Goal: Information Seeking & Learning: Stay updated

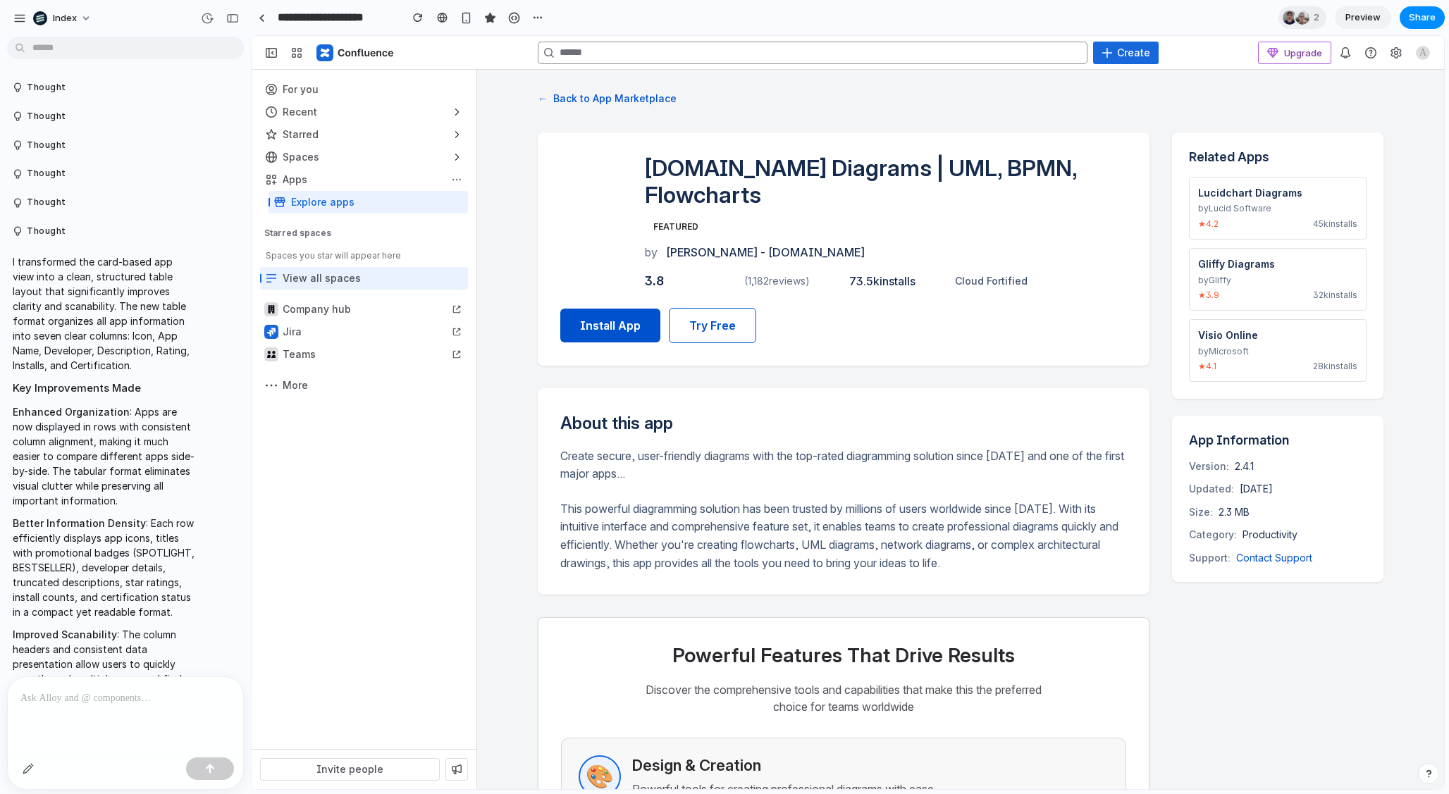
scroll to position [4726, 0]
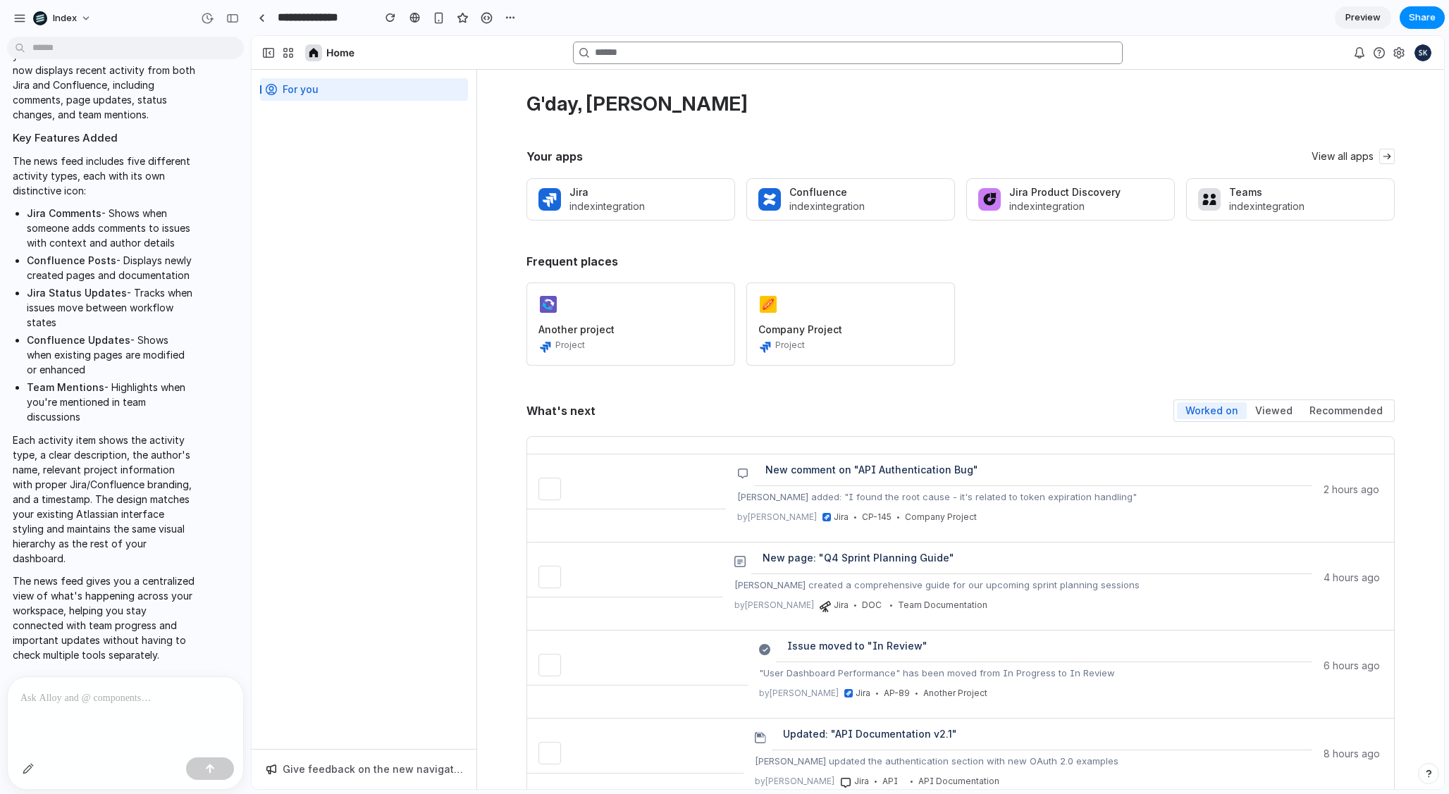
scroll to position [206, 0]
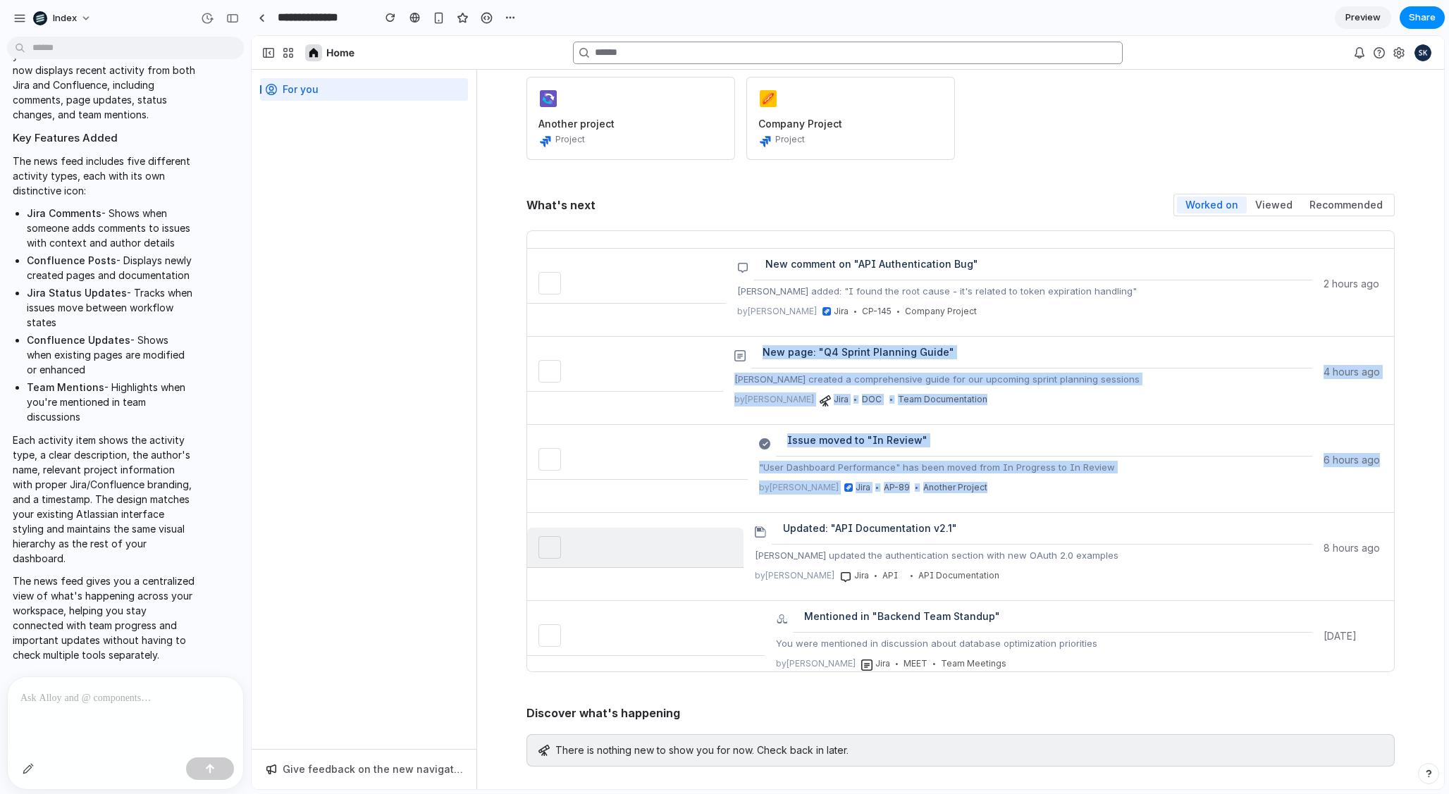
drag, startPoint x: 693, startPoint y: 405, endPoint x: 701, endPoint y: 546, distance: 141.9
click at [700, 546] on div "New comment on "API Authentication Bug" Sarah added: "I found the root cause - …" at bounding box center [960, 451] width 868 height 442
click at [701, 546] on link at bounding box center [635, 548] width 216 height 40
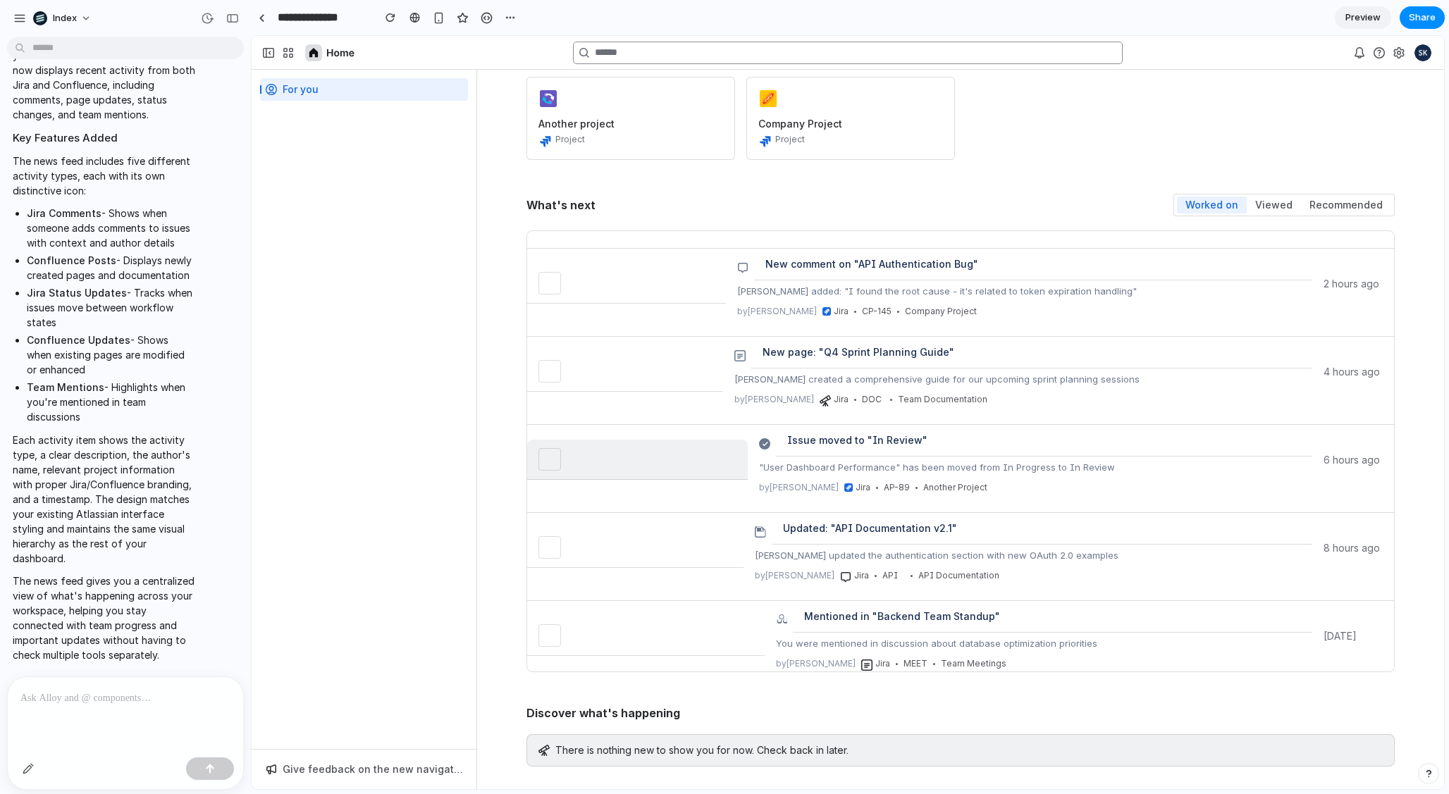
click at [686, 447] on link at bounding box center [637, 460] width 221 height 40
click at [544, 453] on div at bounding box center [549, 459] width 17 height 17
click at [545, 363] on div at bounding box center [549, 371] width 17 height 17
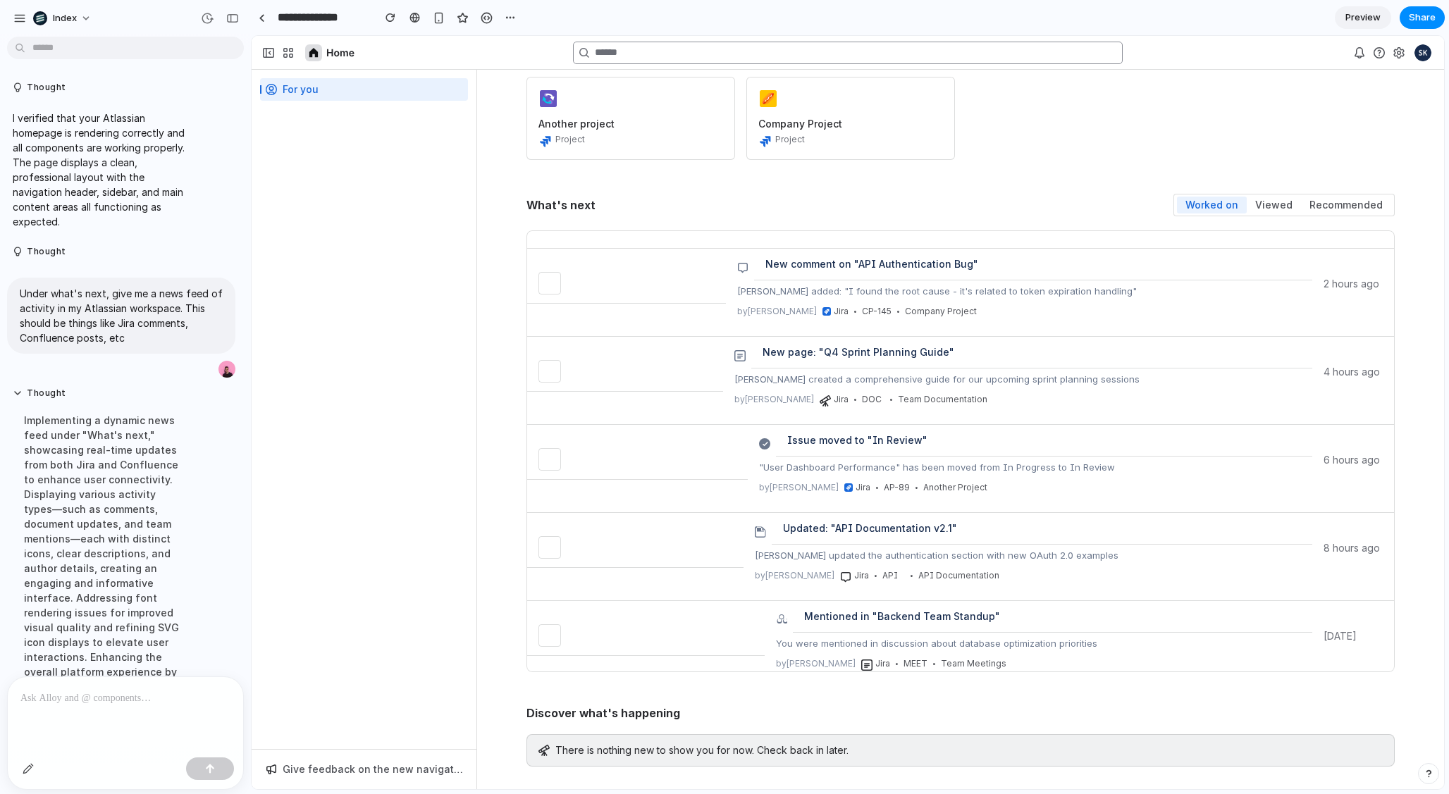
click at [872, 199] on div "What's next Worked on Viewed Recommended" at bounding box center [960, 205] width 868 height 23
click at [782, 219] on div "What's next Worked on Viewed Recommended New comment on "API Authentication Bug…" at bounding box center [960, 433] width 868 height 478
click at [410, 15] on div at bounding box center [414, 17] width 11 height 11
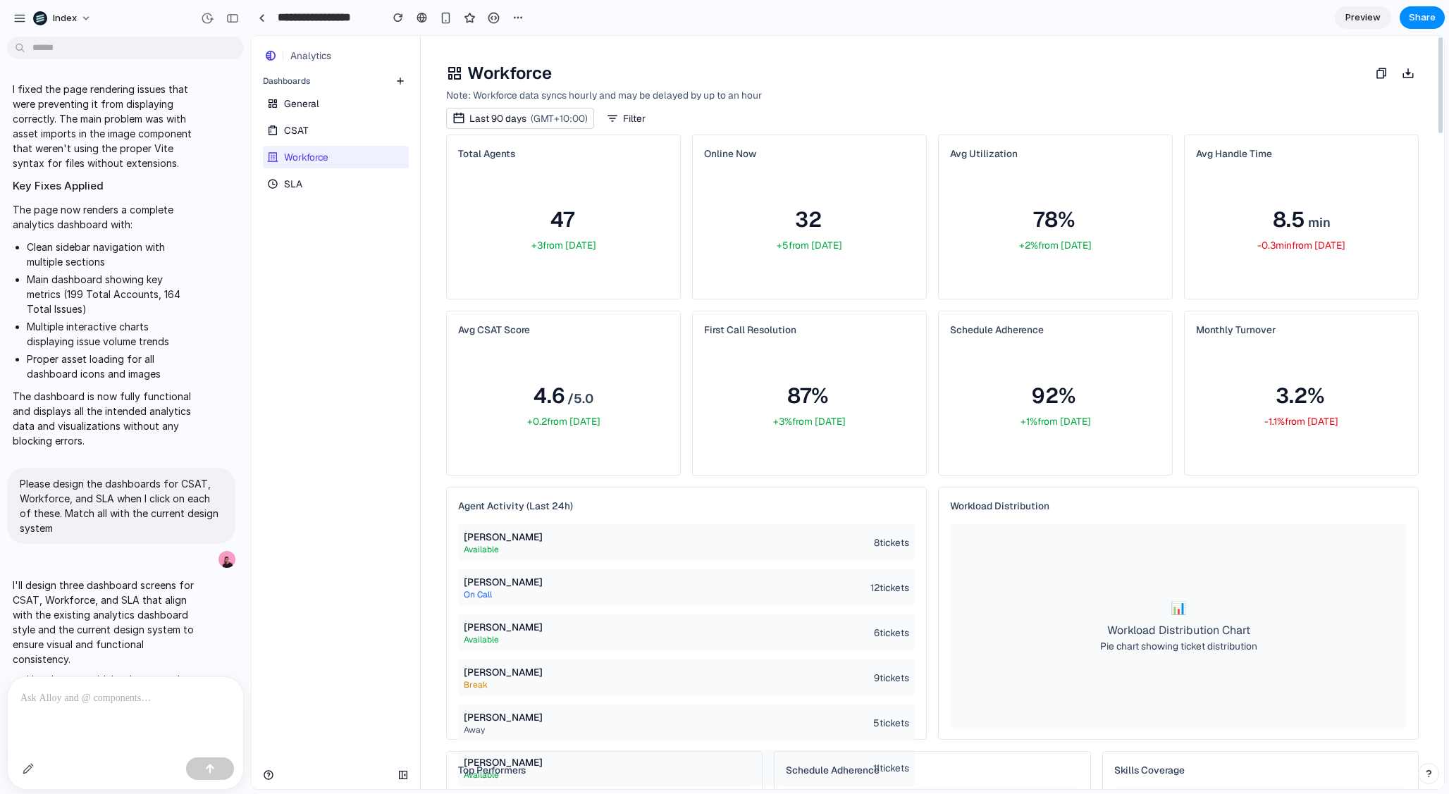
scroll to position [3779, 0]
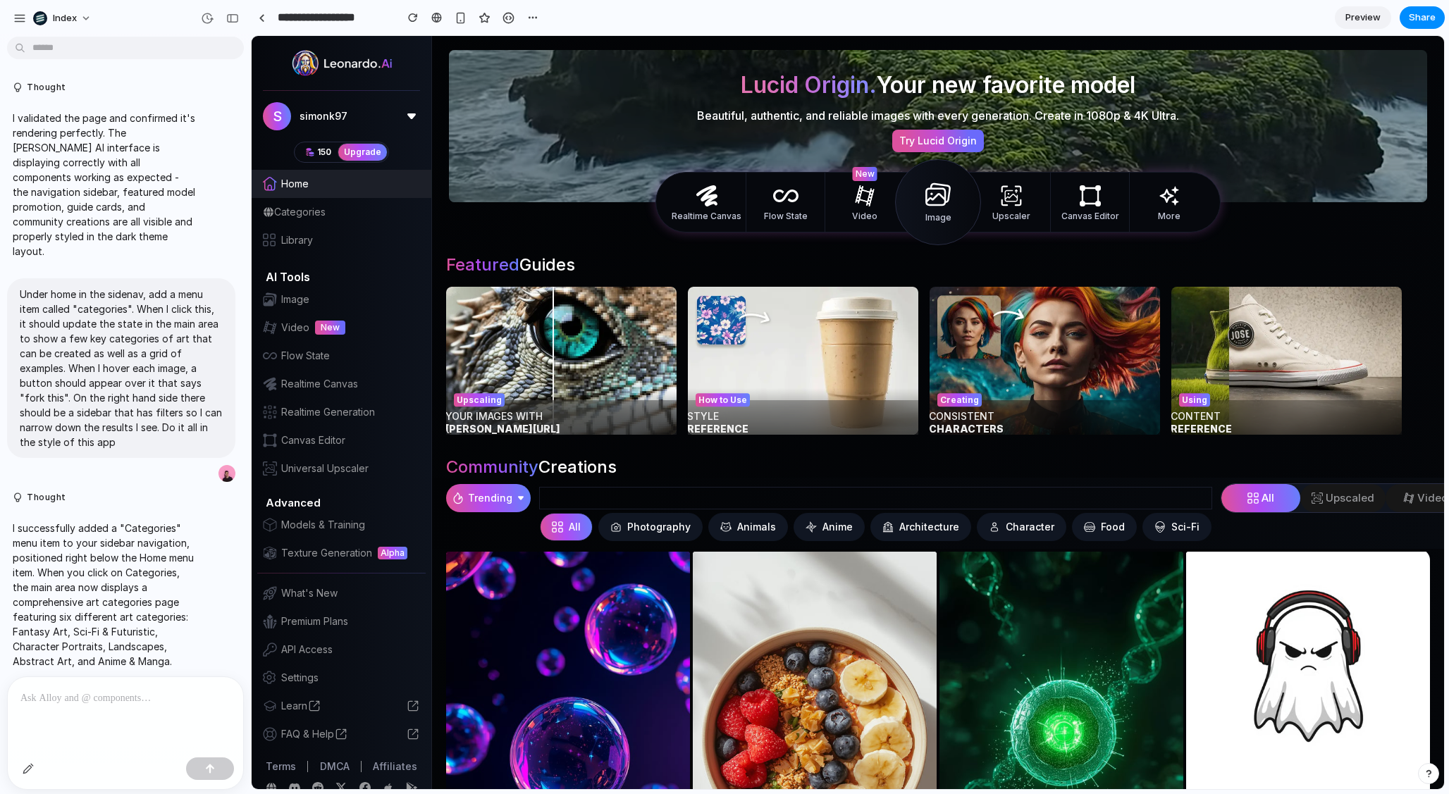
scroll to position [56, 0]
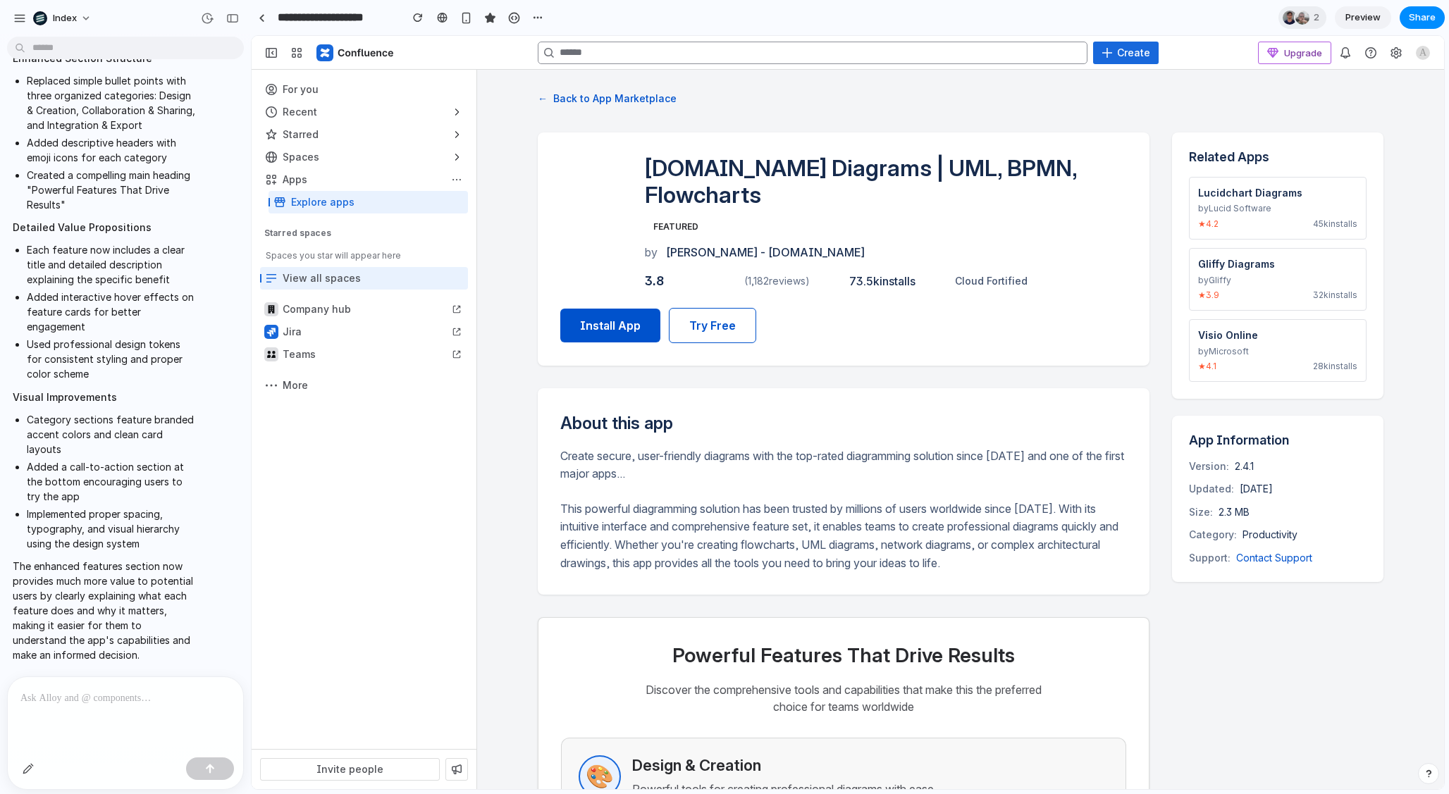
scroll to position [290, 0]
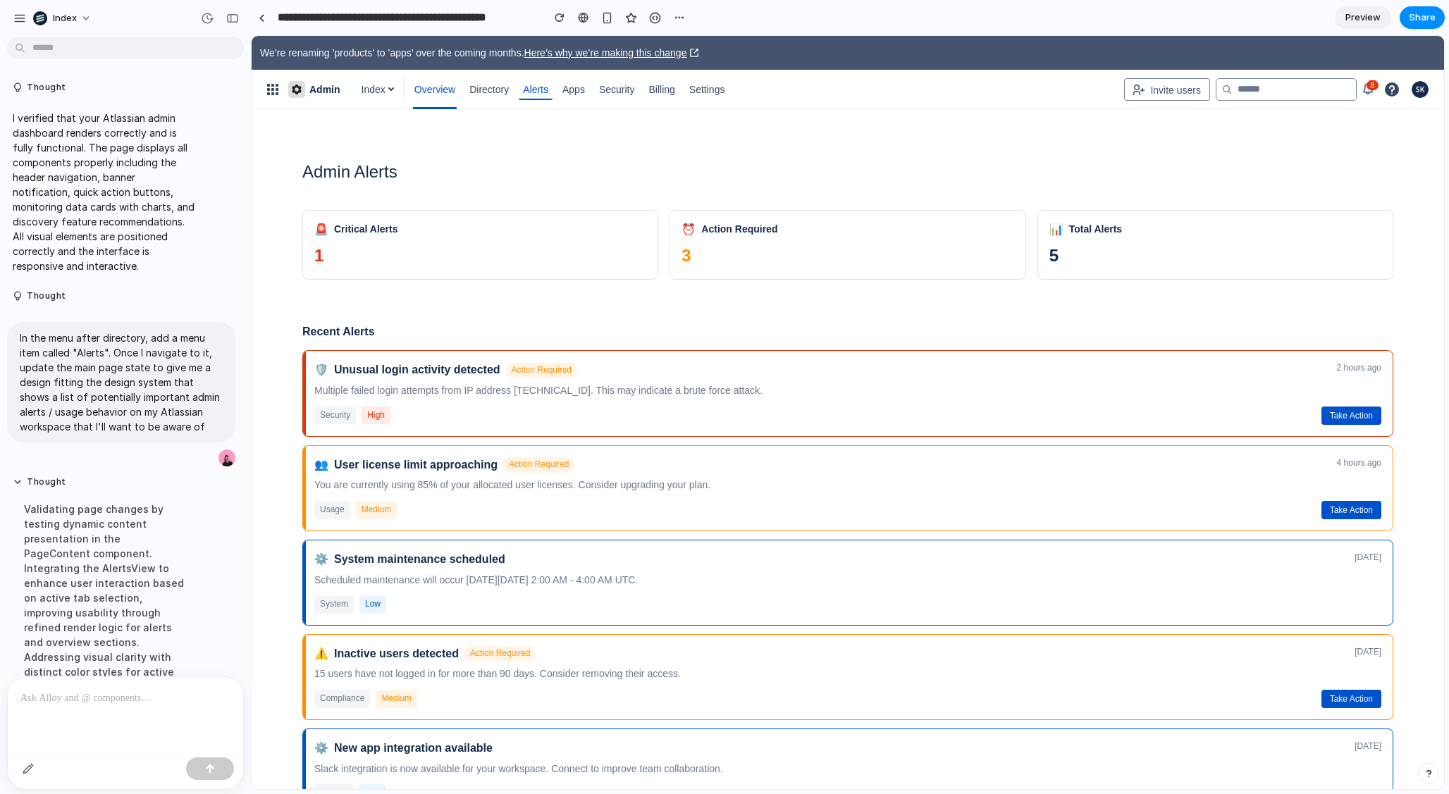
scroll to position [8, 0]
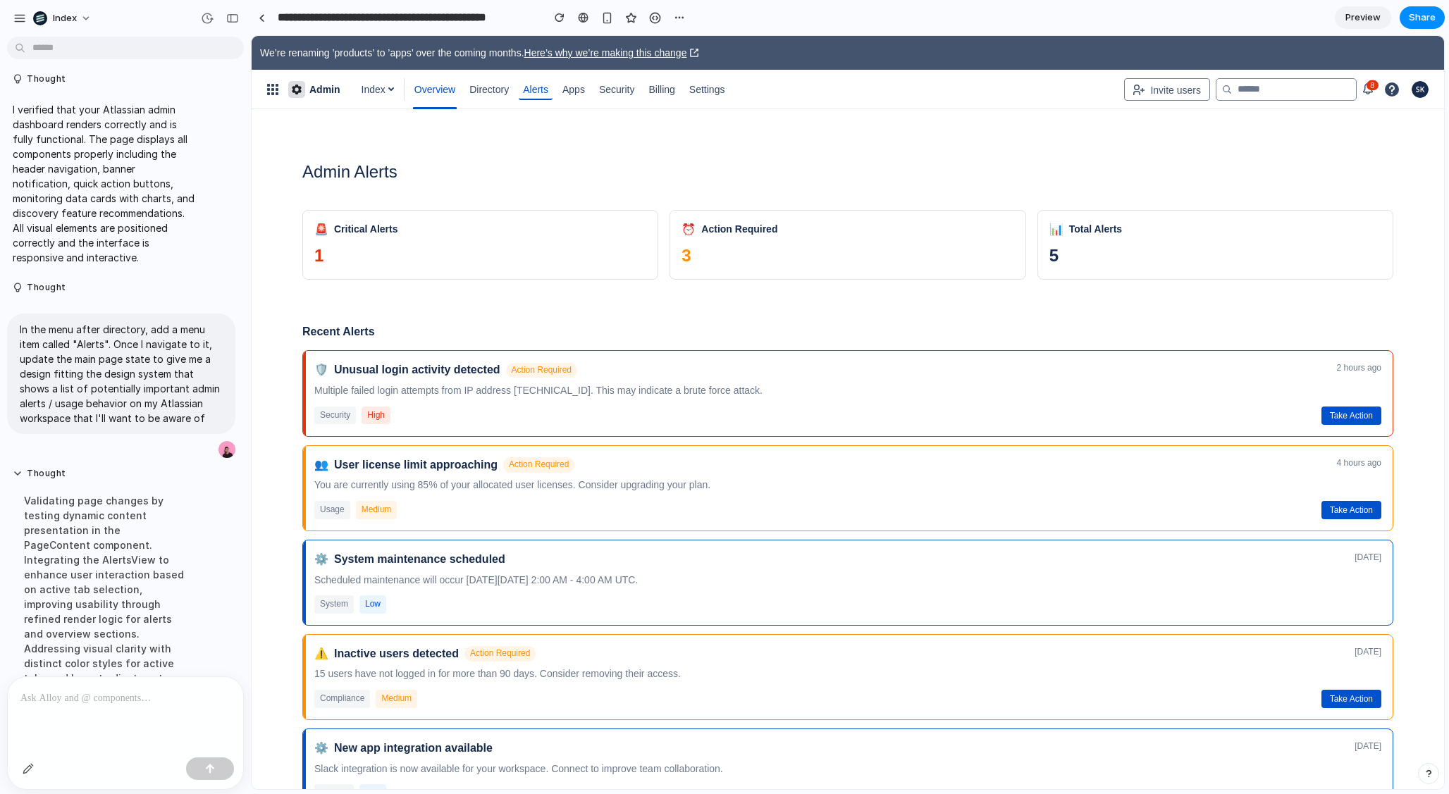
click at [1321, 518] on button "Take Action" at bounding box center [1351, 510] width 60 height 18
click at [1327, 512] on button "Take Action" at bounding box center [1351, 510] width 60 height 18
click at [1321, 421] on button "Take Action" at bounding box center [1351, 416] width 60 height 18
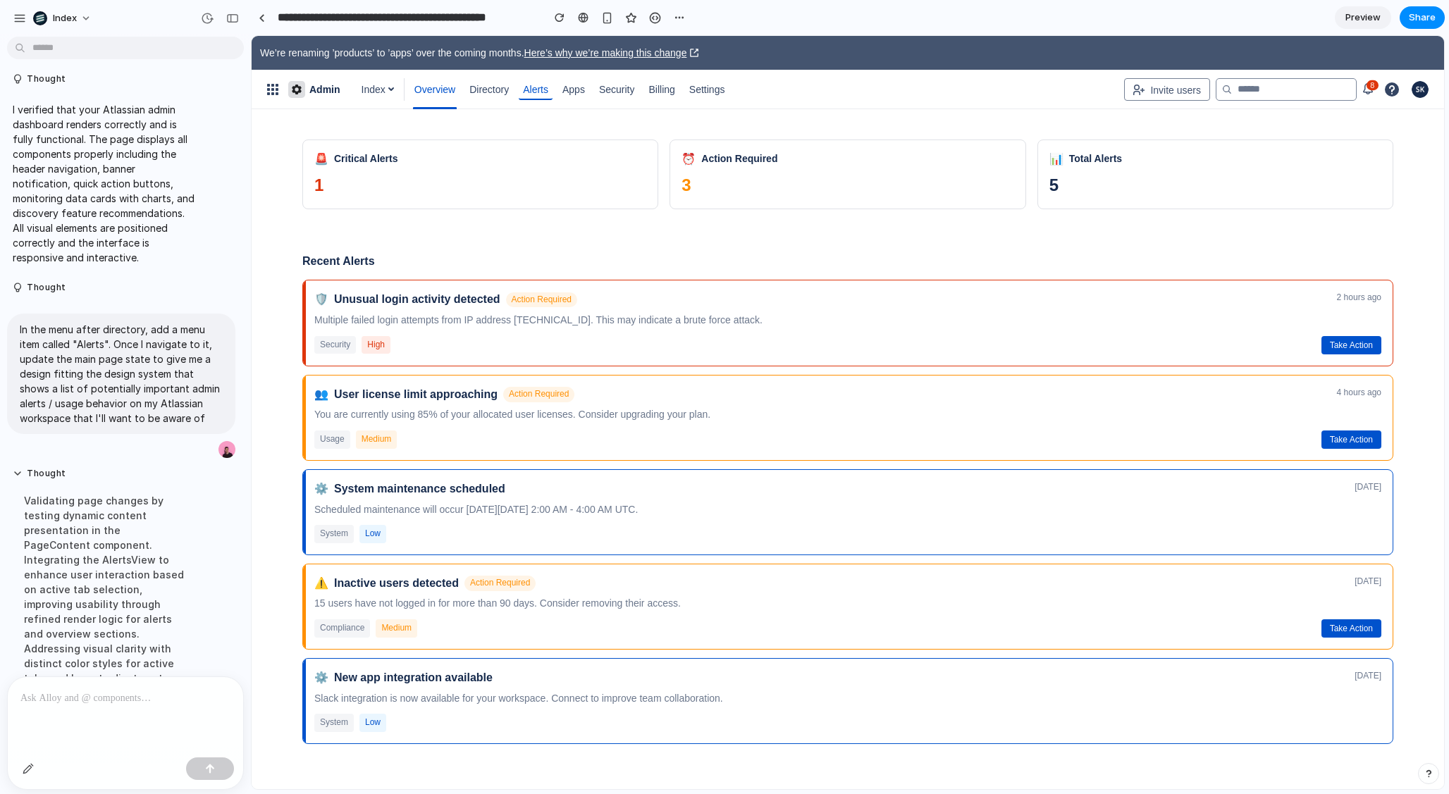
scroll to position [0, 0]
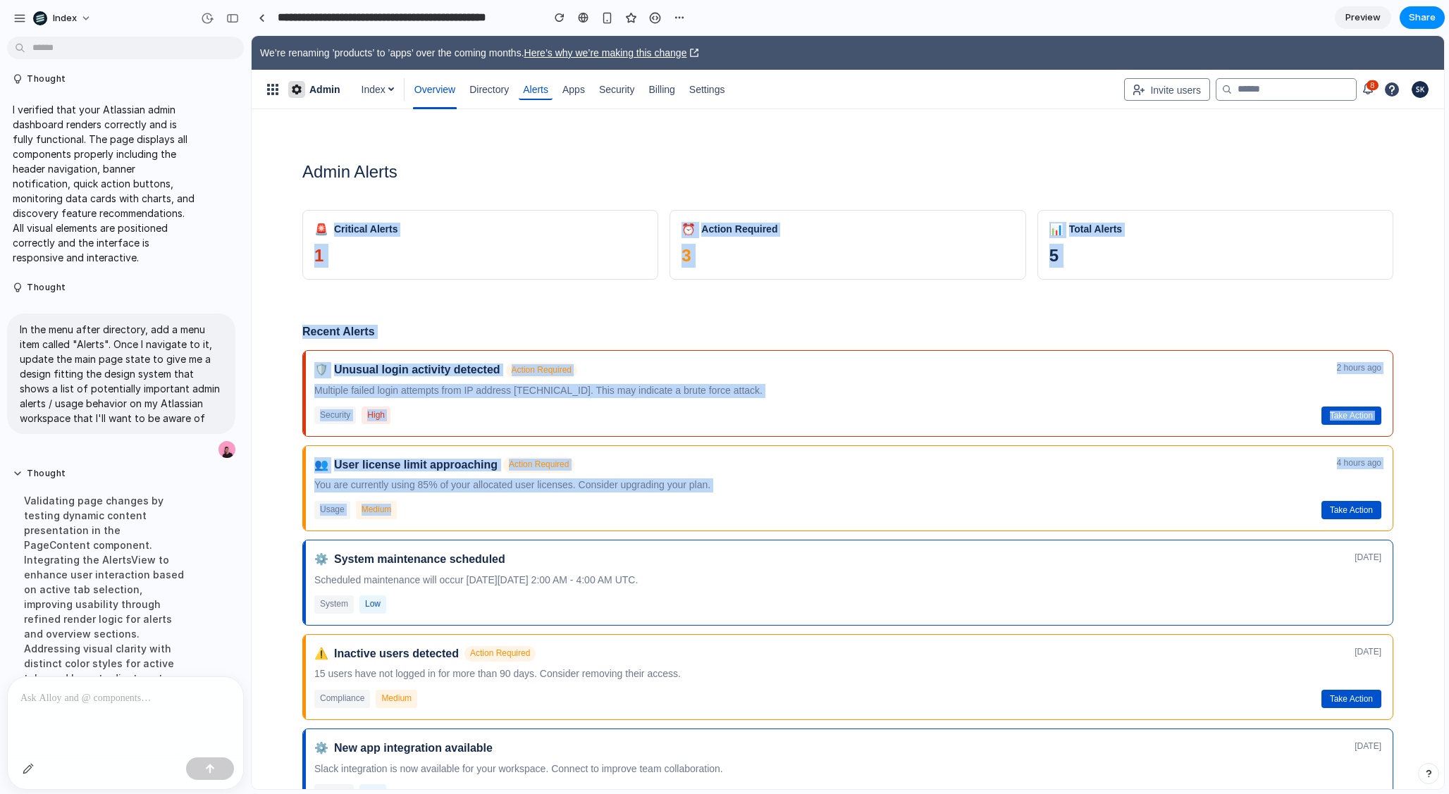
drag, startPoint x: 465, startPoint y: 209, endPoint x: 817, endPoint y: 538, distance: 482.1
click at [817, 538] on div "Admin Alerts 🚨 Critical Alerts 1 ⏰ Action Required 3 📊 Total Alerts 5 Recent Al…" at bounding box center [848, 479] width 1136 height 717
click at [817, 538] on div "🛡️ Unusual login activity detected Action Required 2 hours ago Multiple failed …" at bounding box center [847, 582] width 1091 height 464
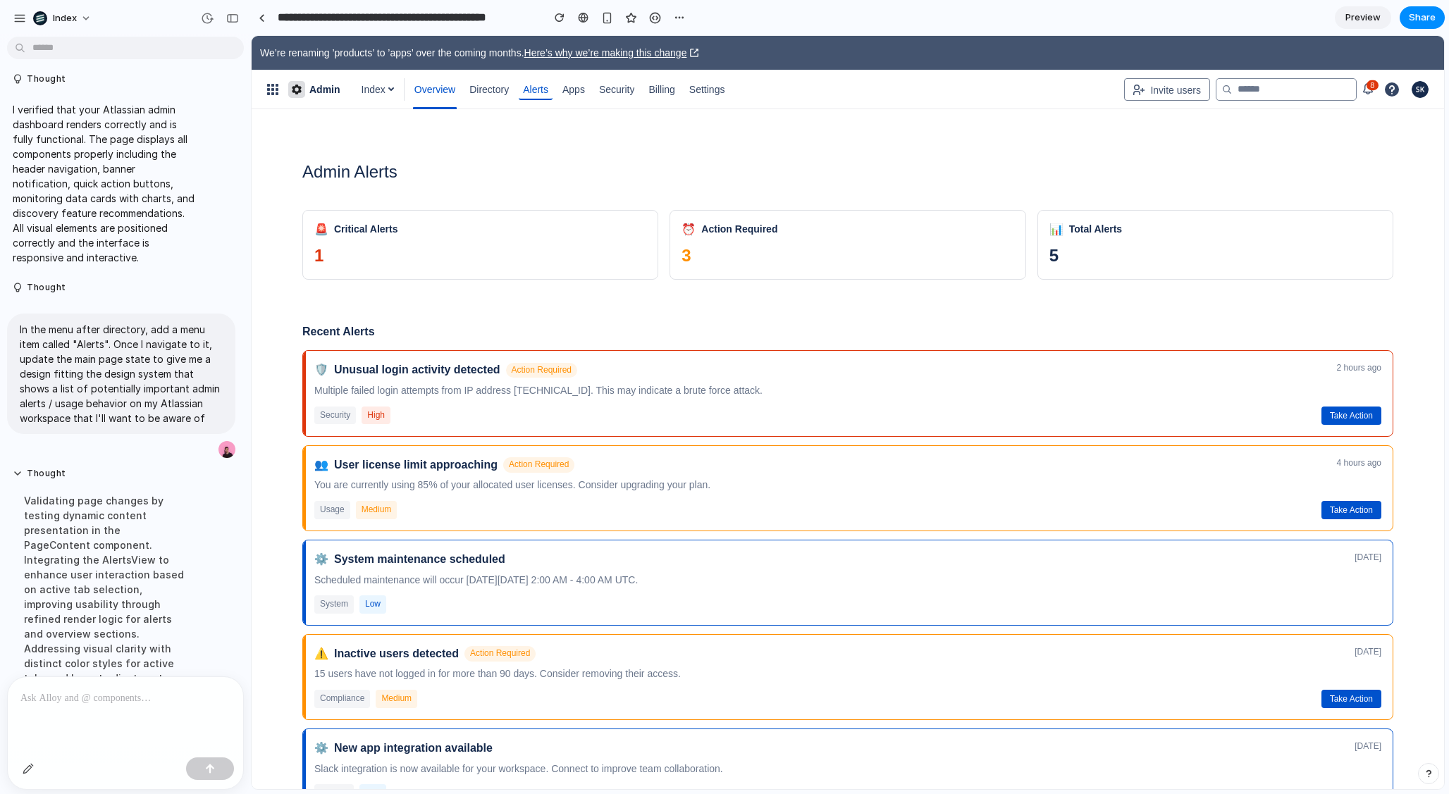
click at [445, 94] on span "Overview" at bounding box center [434, 89] width 41 height 23
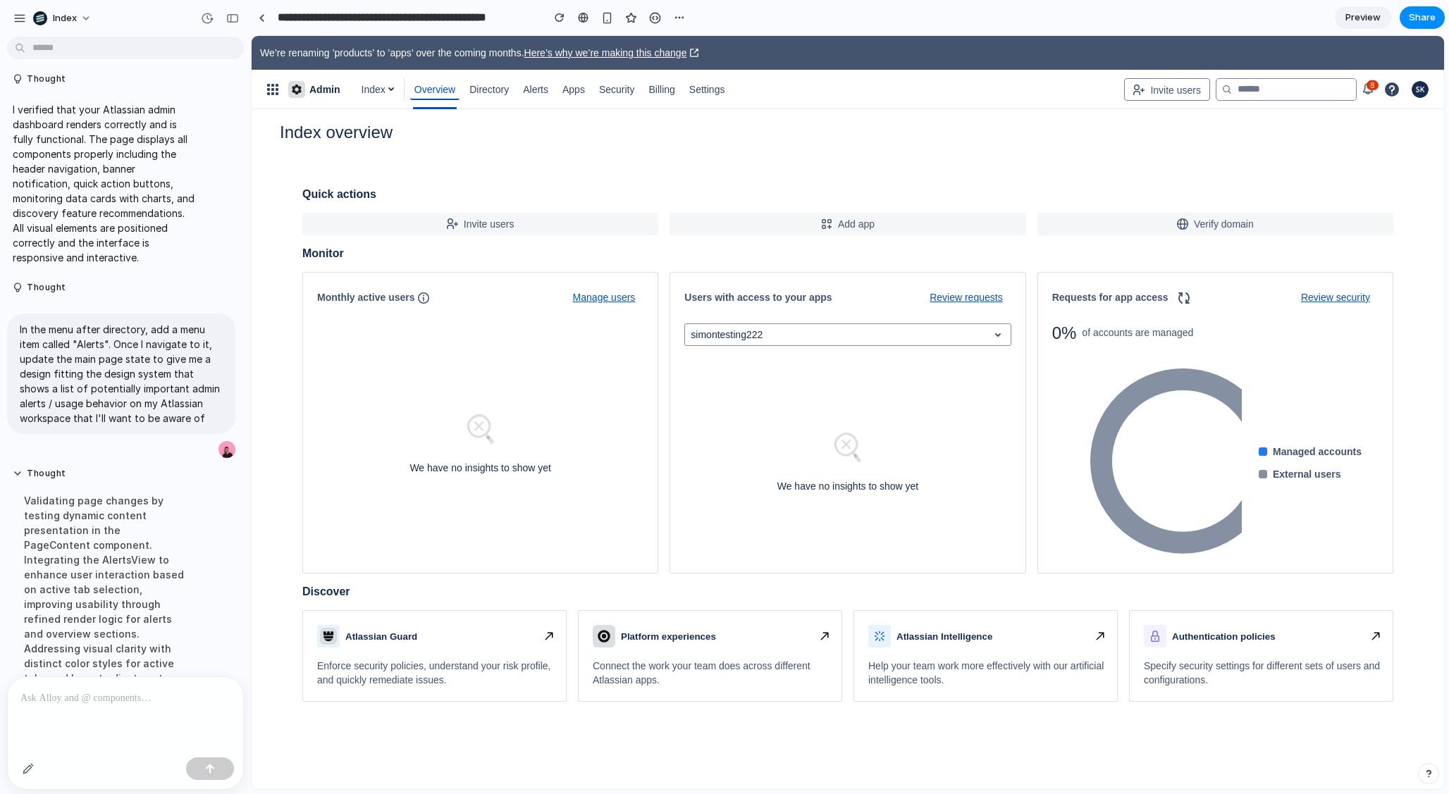
click at [536, 93] on span "Alerts" at bounding box center [535, 89] width 25 height 23
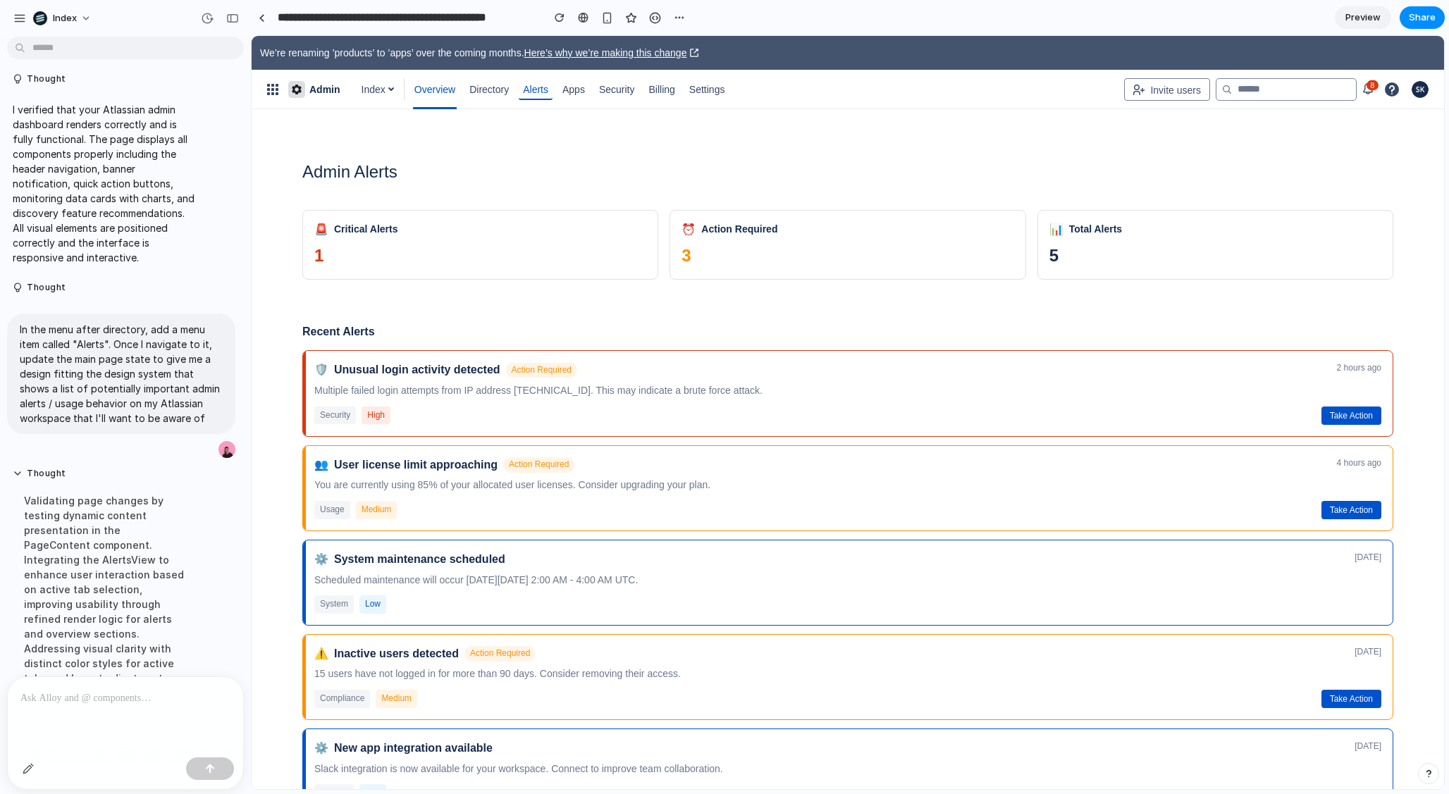
click at [448, 88] on span "Overview" at bounding box center [434, 89] width 41 height 23
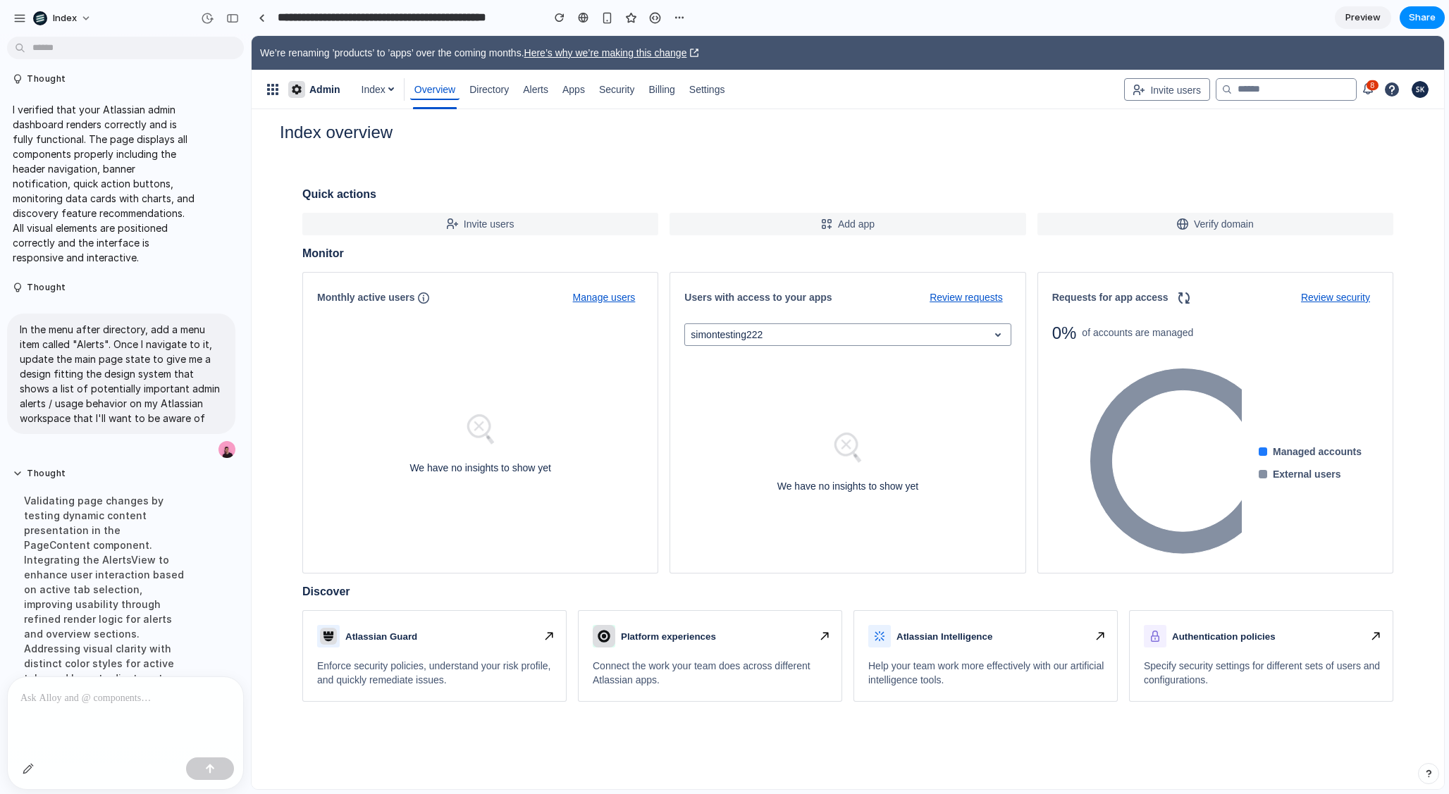
click at [548, 89] on span "Alerts" at bounding box center [535, 89] width 25 height 23
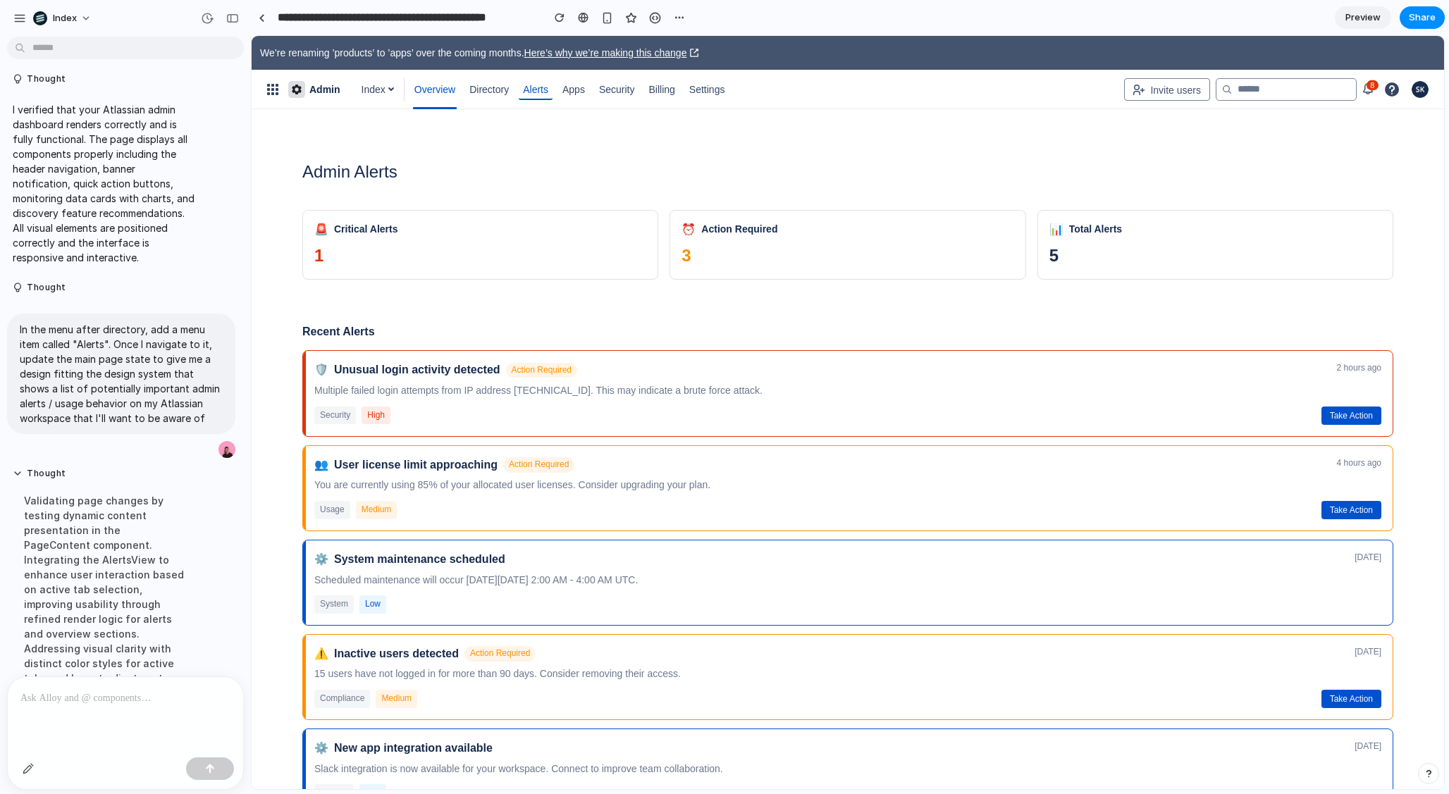
click at [469, 91] on link "Directory" at bounding box center [489, 89] width 48 height 23
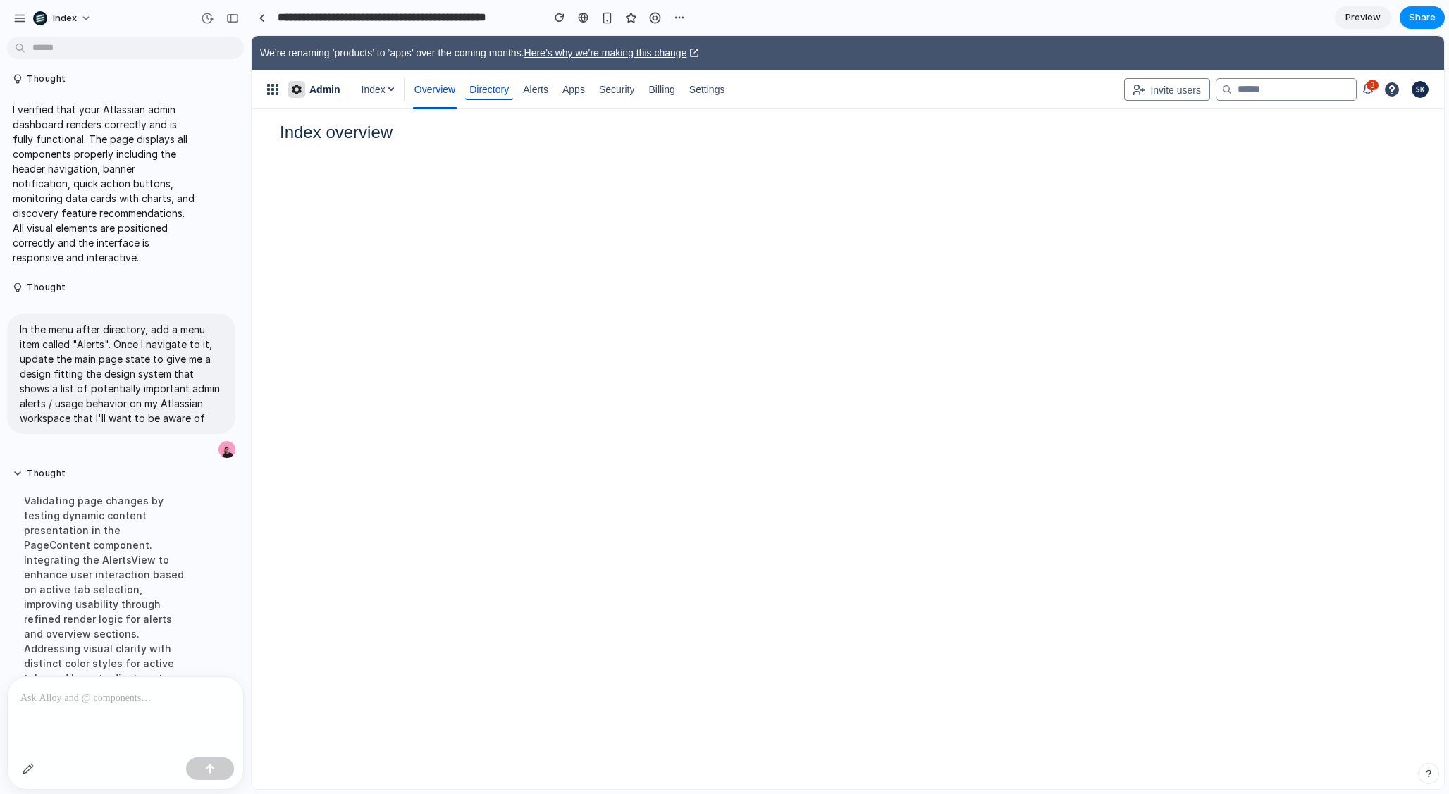
click at [541, 91] on span "Alerts" at bounding box center [535, 89] width 25 height 23
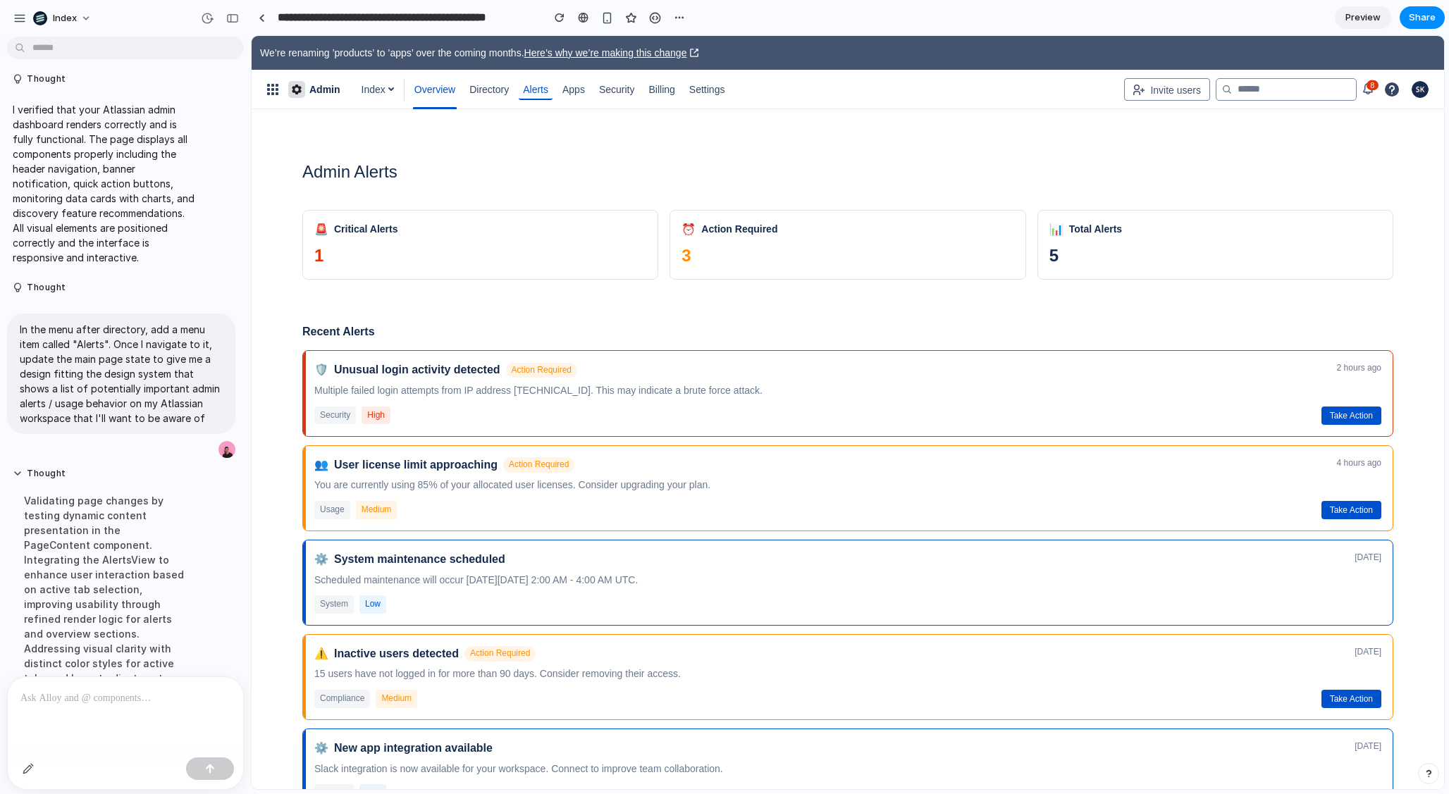
click at [483, 91] on span "Directory" at bounding box center [488, 89] width 39 height 23
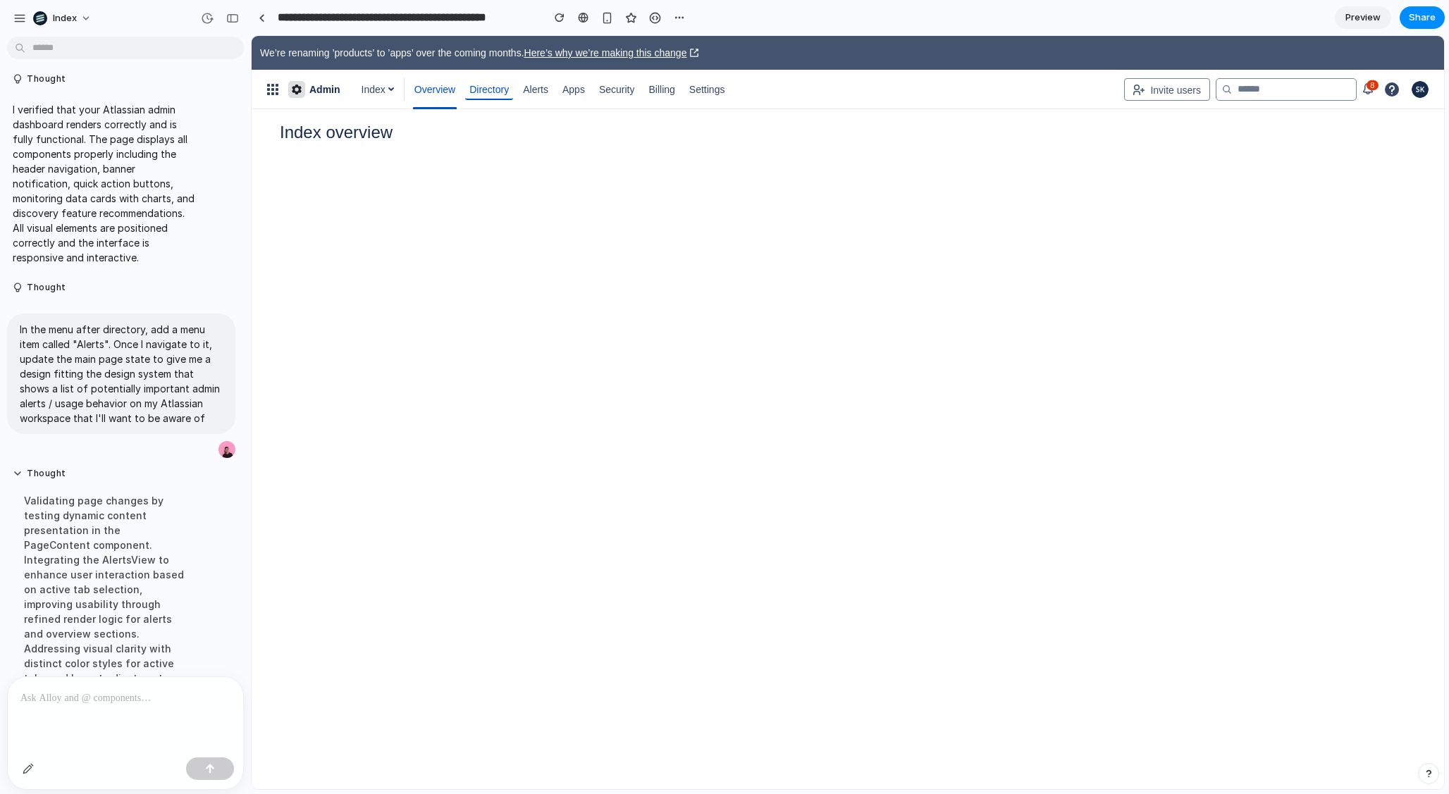
click at [571, 91] on link "Apps" at bounding box center [573, 89] width 31 height 23
click at [629, 90] on span "Security" at bounding box center [617, 89] width 36 height 23
click at [673, 90] on span "Billing" at bounding box center [661, 89] width 26 height 23
click at [710, 90] on span "Settings" at bounding box center [707, 89] width 36 height 23
click at [534, 86] on span "Alerts" at bounding box center [535, 89] width 25 height 23
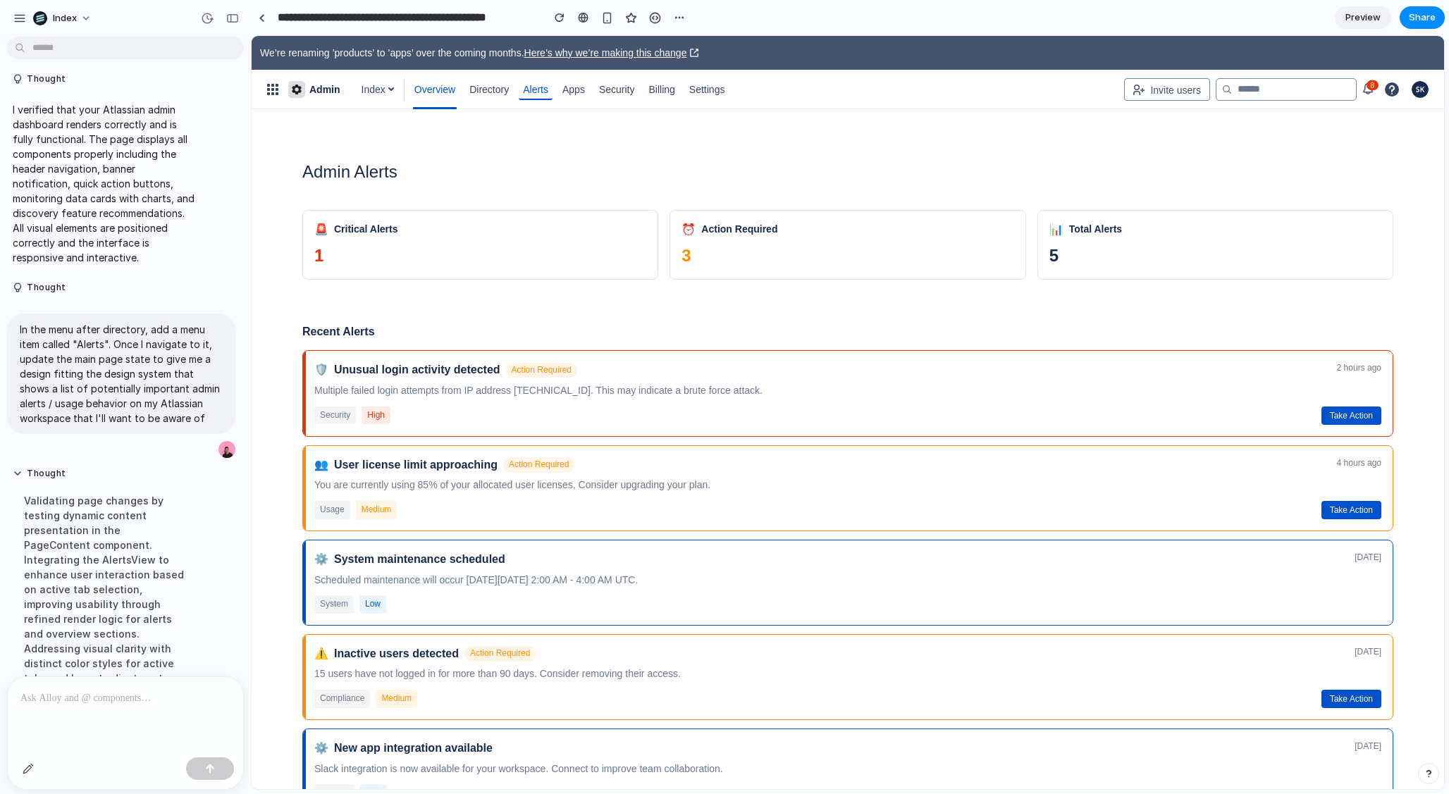
scroll to position [70, 0]
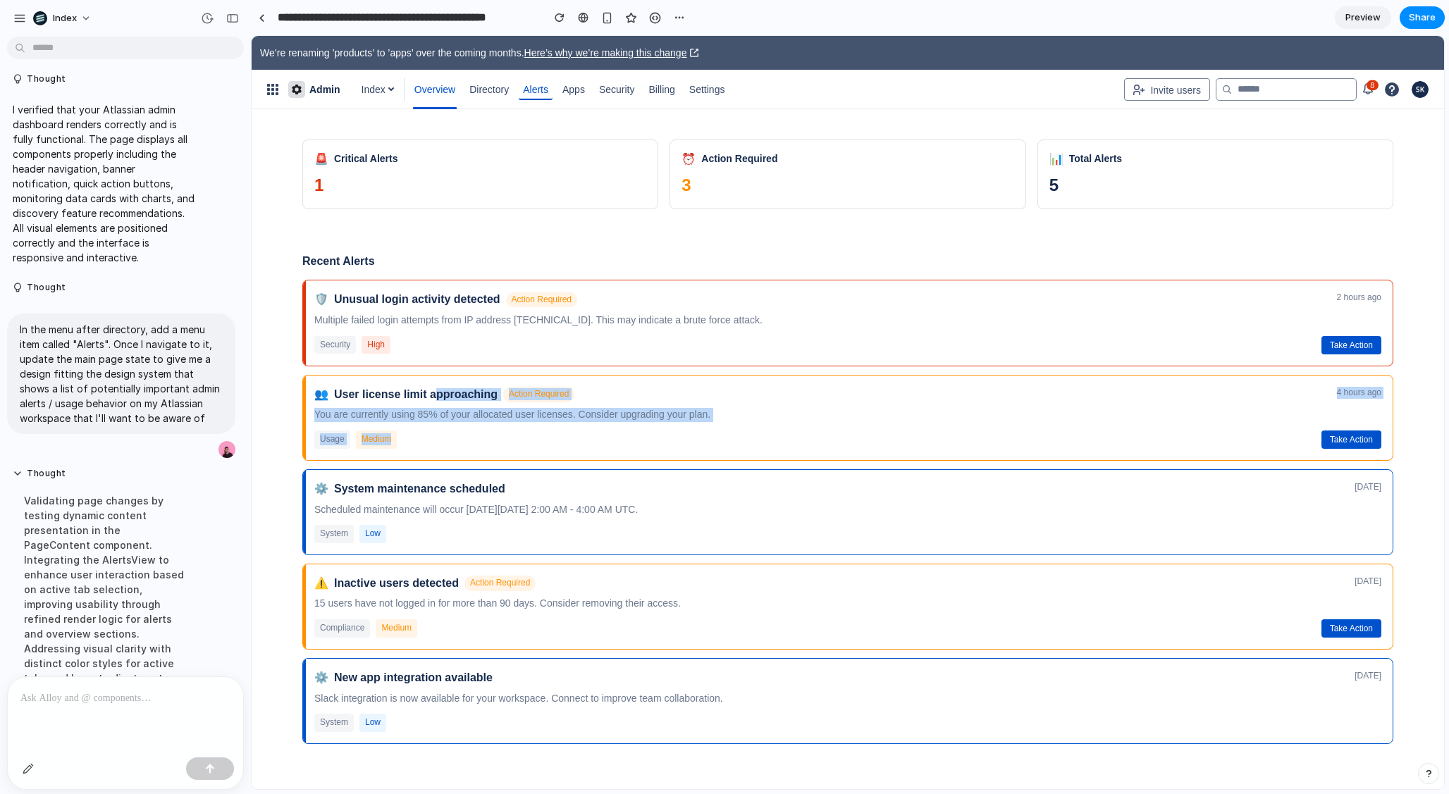
drag, startPoint x: 429, startPoint y: 395, endPoint x: 483, endPoint y: 442, distance: 71.9
click at [483, 442] on div "👥 User license limit approaching Action Required 4 hours ago You are currently …" at bounding box center [847, 418] width 1091 height 86
click at [483, 442] on div "usage medium Take Action" at bounding box center [847, 440] width 1067 height 18
drag, startPoint x: 513, startPoint y: 447, endPoint x: 421, endPoint y: 314, distance: 162.2
click at [421, 314] on div "🛡️ Unusual login activity detected Action Required 2 hours ago Multiple failed …" at bounding box center [847, 512] width 1091 height 464
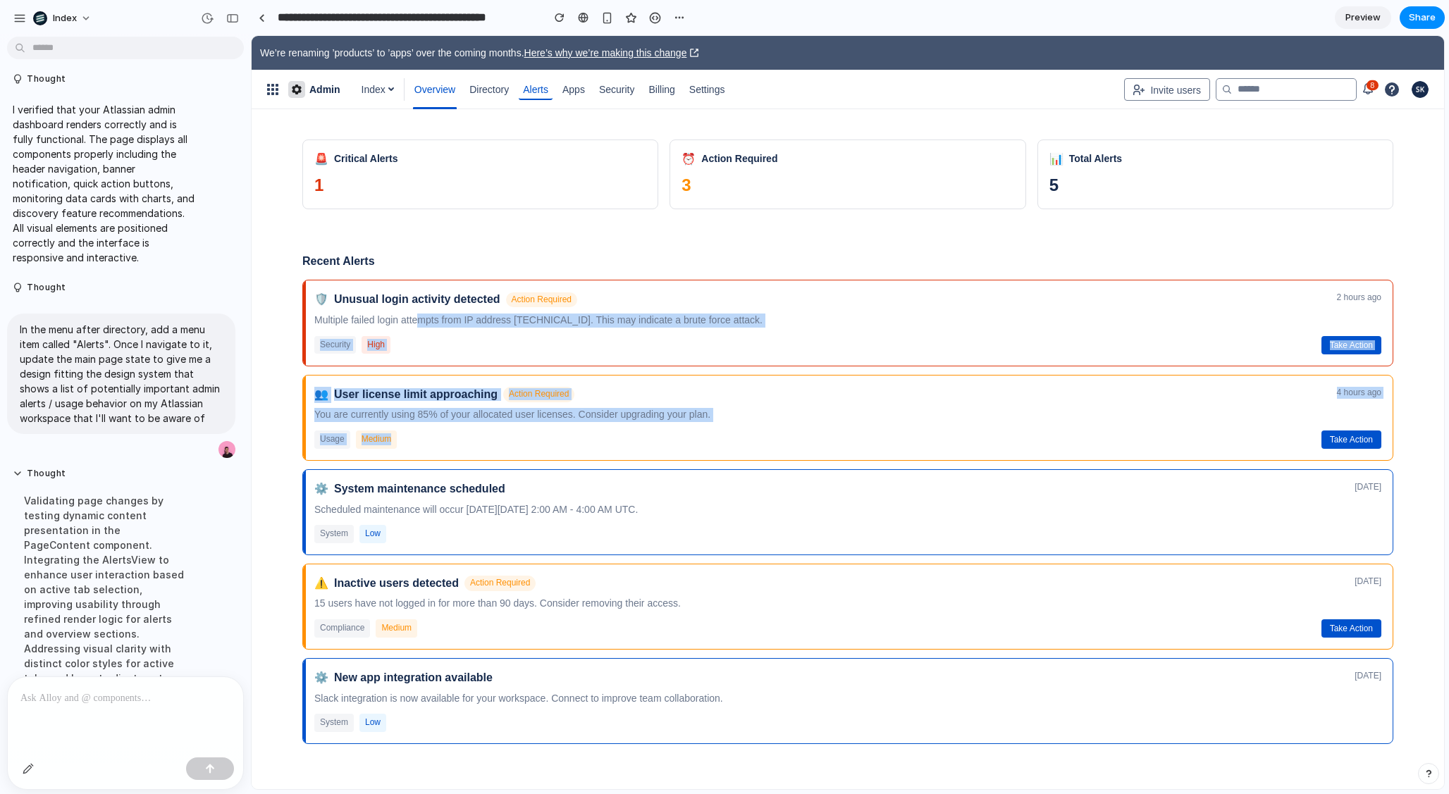
click at [421, 314] on p "Multiple failed login attempts from IP address 192.168.1.100. This may indicate…" at bounding box center [847, 321] width 1067 height 14
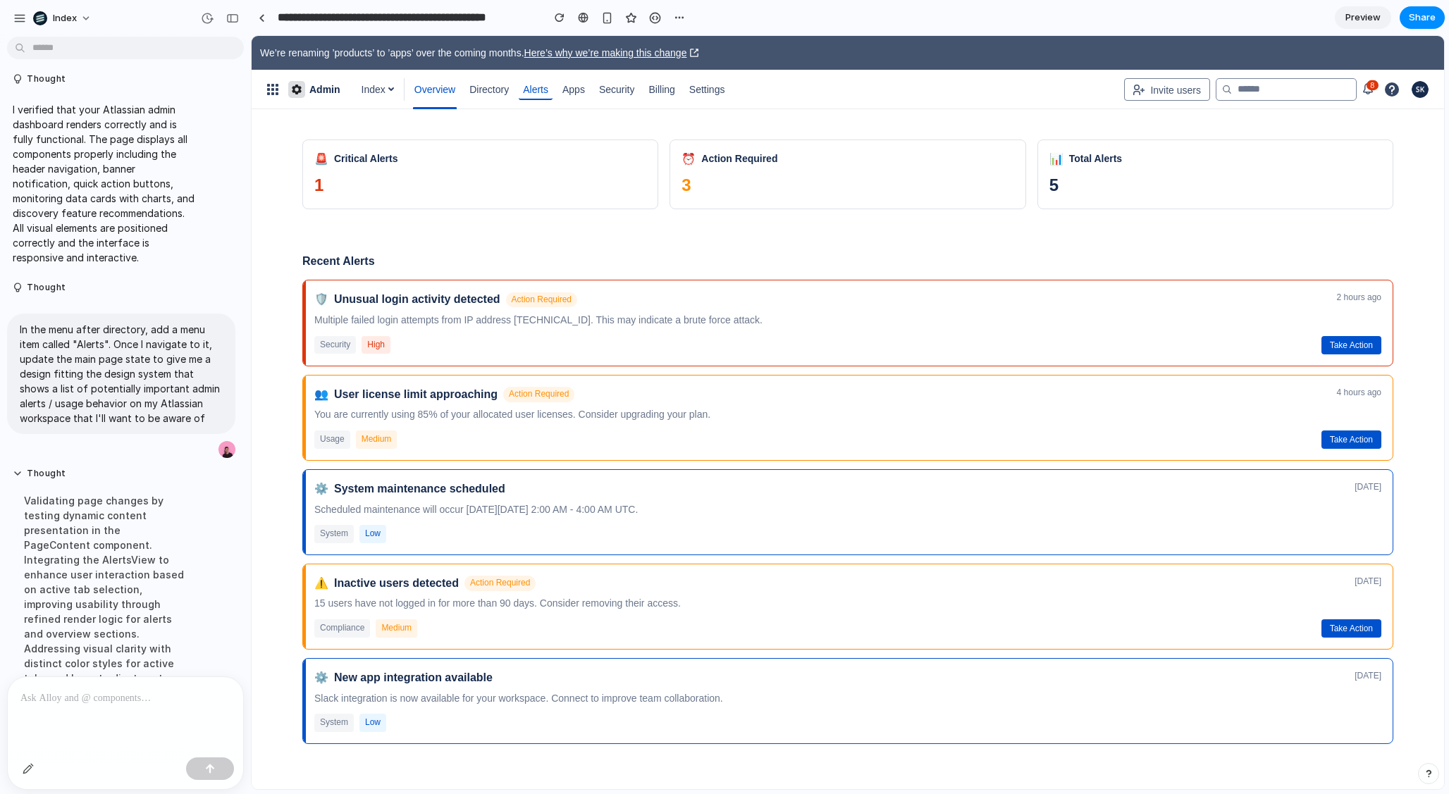
click at [445, 258] on h4 "Recent Alerts" at bounding box center [847, 261] width 1091 height 14
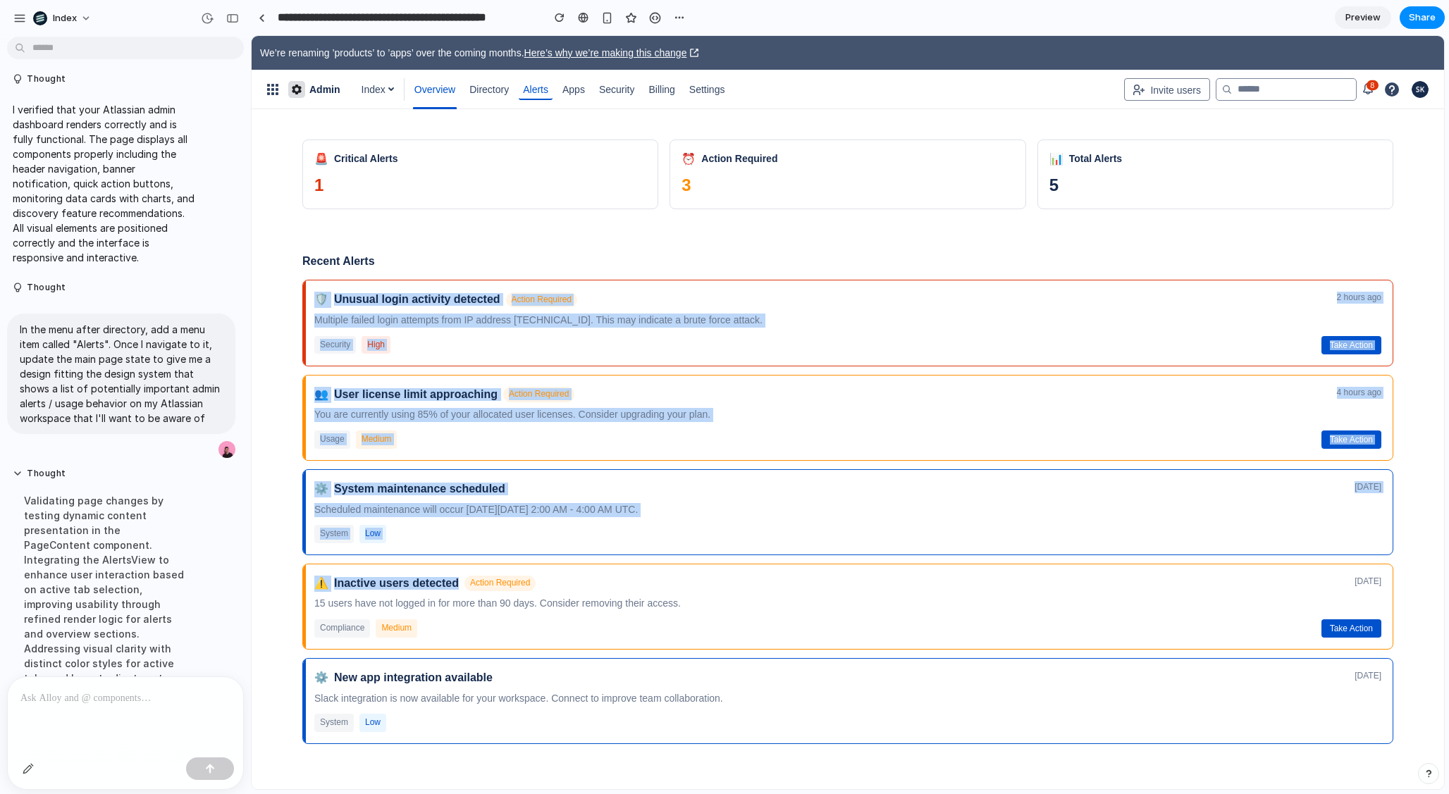
drag, startPoint x: 424, startPoint y: 257, endPoint x: 444, endPoint y: 596, distance: 340.2
click at [444, 595] on div "Admin Alerts 🚨 Critical Alerts 1 ⏰ Action Required 3 📊 Total Alerts 5 Recent Al…" at bounding box center [848, 408] width 1136 height 717
click at [444, 596] on div "⚠️ Inactive users detected Action Required 2 days ago 15 users have not logged …" at bounding box center [847, 607] width 1091 height 86
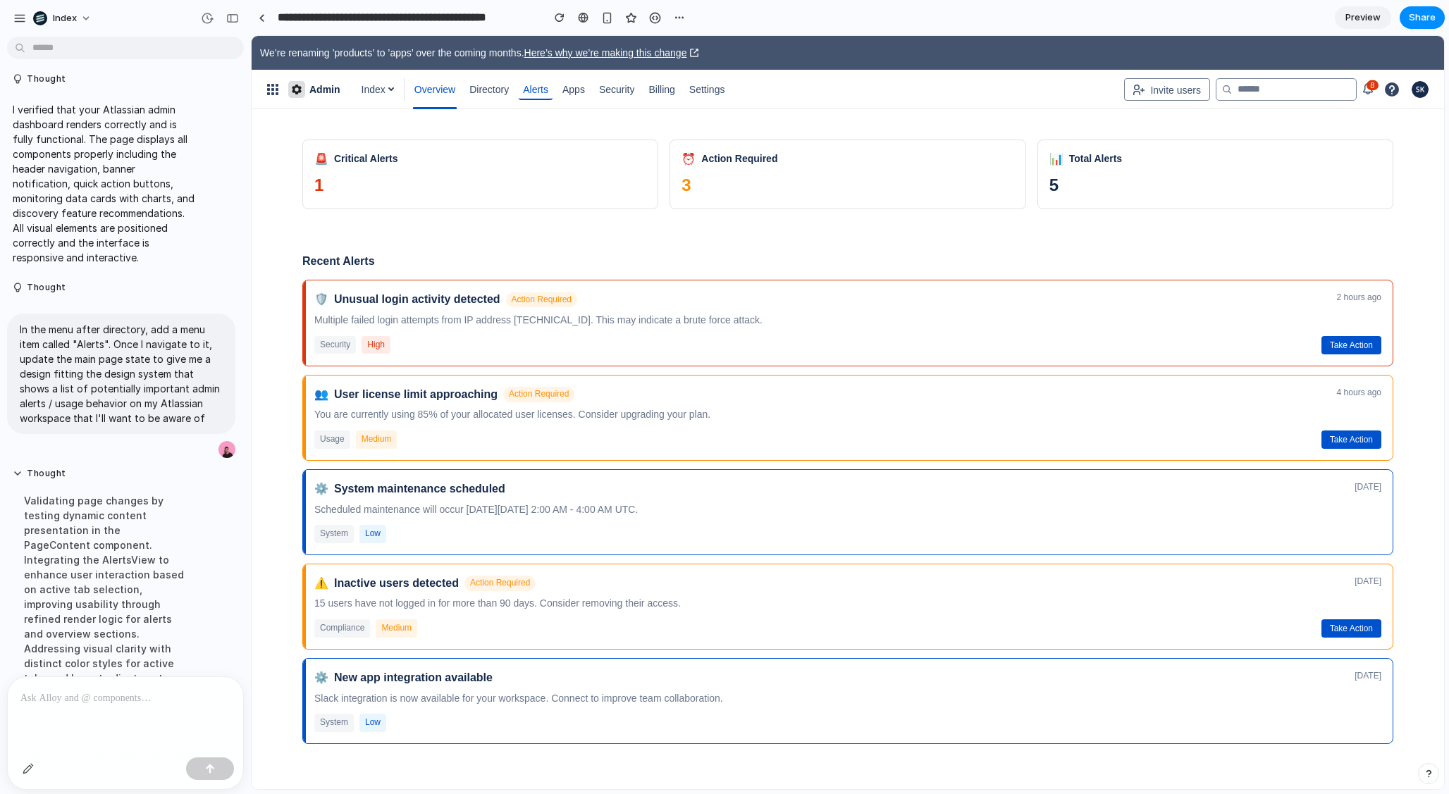
scroll to position [0, 0]
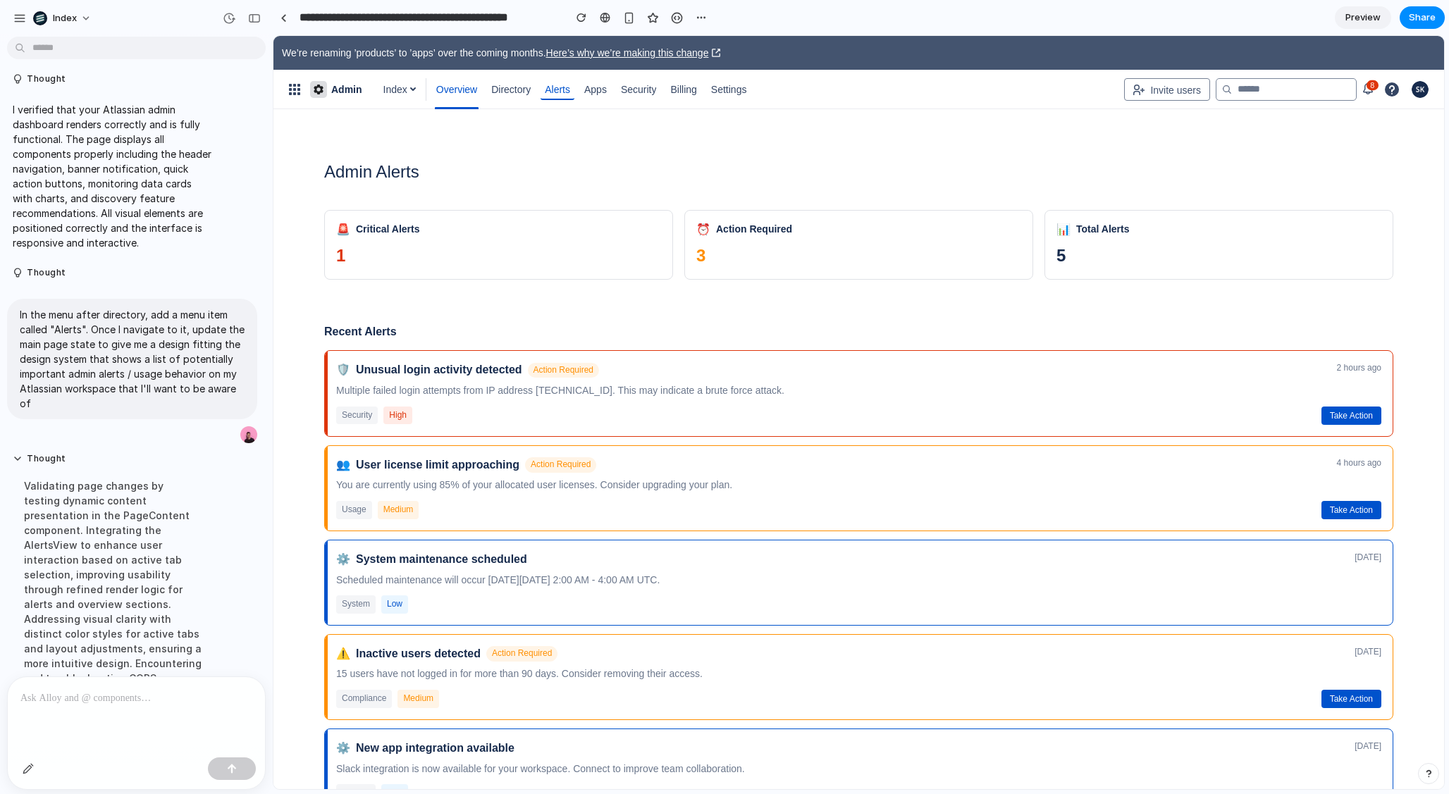
drag, startPoint x: 249, startPoint y: 81, endPoint x: 273, endPoint y: 81, distance: 24.0
click at [465, 163] on div "Admin Alerts" at bounding box center [859, 171] width 1068 height 22
click at [586, 160] on div "Admin Alerts" at bounding box center [859, 171] width 1068 height 22
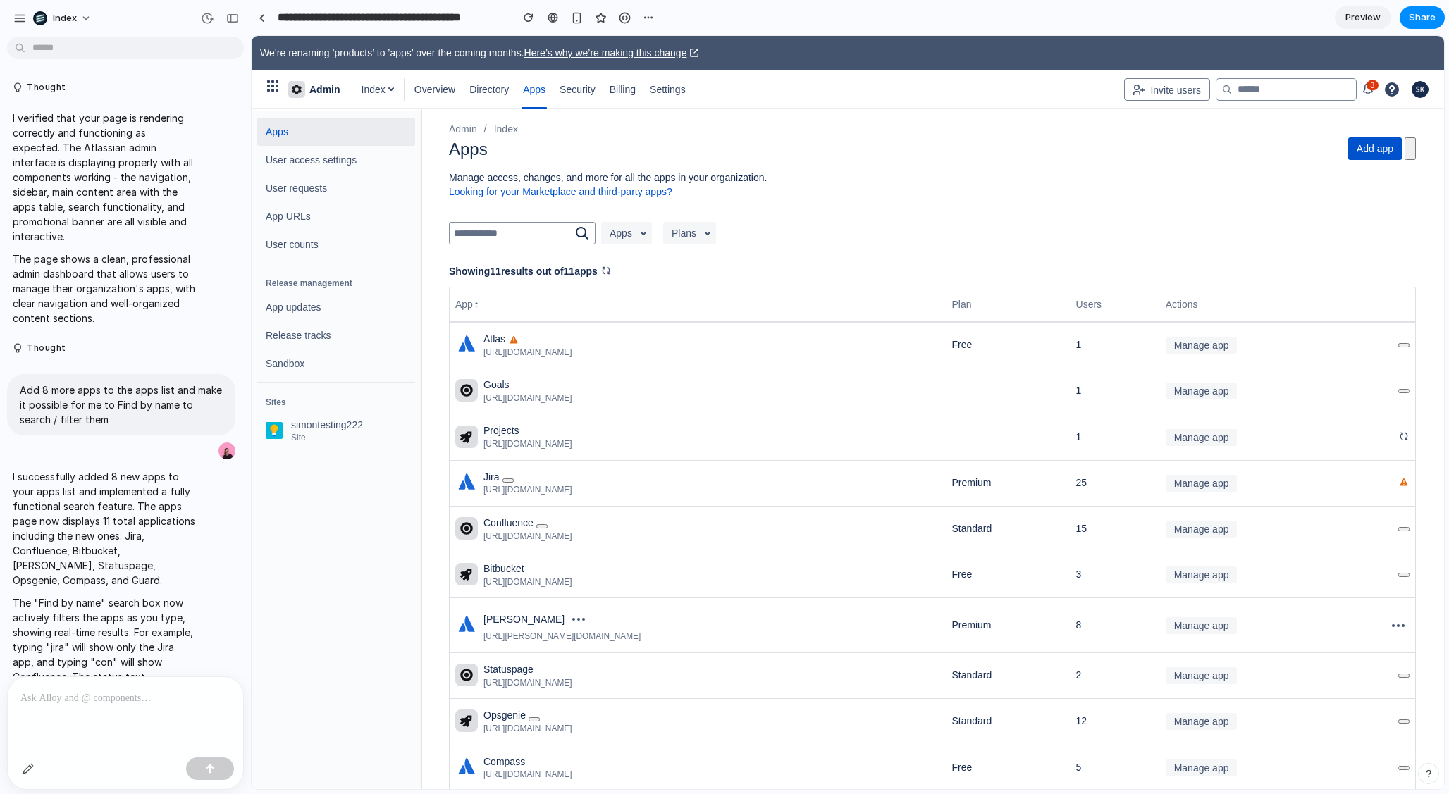
scroll to position [156, 0]
